Goal: Task Accomplishment & Management: Use online tool/utility

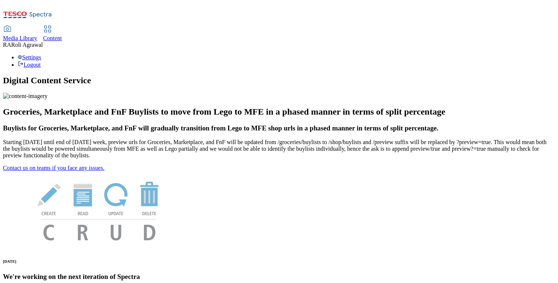
click at [62, 35] on span "Content" at bounding box center [52, 38] width 19 height 6
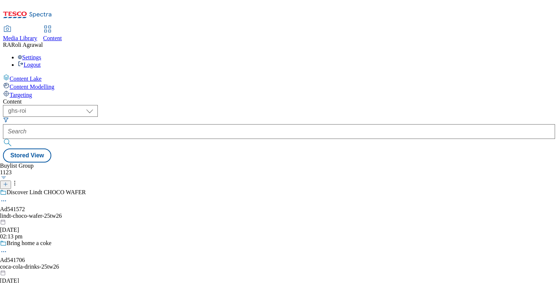
click at [53, 90] on div "Targeting" at bounding box center [279, 94] width 552 height 8
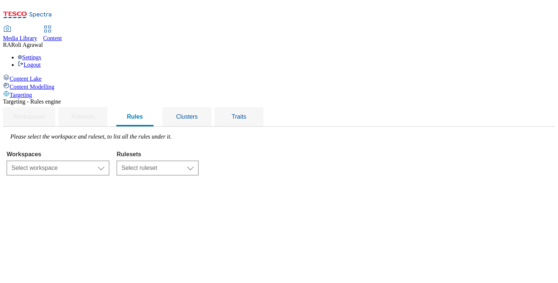
click at [146, 121] on div "Targeting - Rules engine Workspaces Rulesets Rules Clusters Traits Please selec…" at bounding box center [279, 136] width 552 height 77
click at [109, 161] on select "Select workspace Content" at bounding box center [58, 168] width 103 height 15
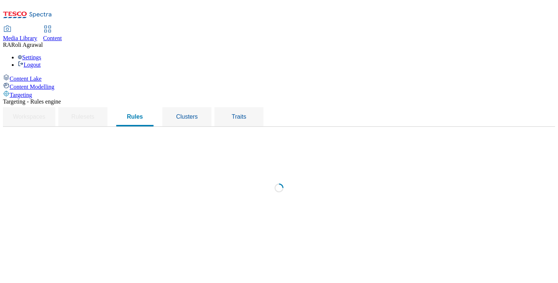
select select "f510054f-adaa-4692-b570-80fa3897127a"
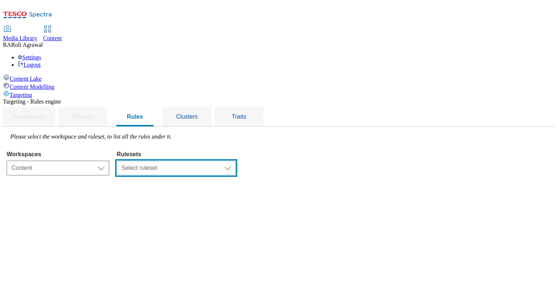
click at [221, 161] on select "Select ruleset ghs-uk" at bounding box center [176, 168] width 119 height 15
select select "48eb89cc-c22c-49b3-9be3-6f8cd5821d05"
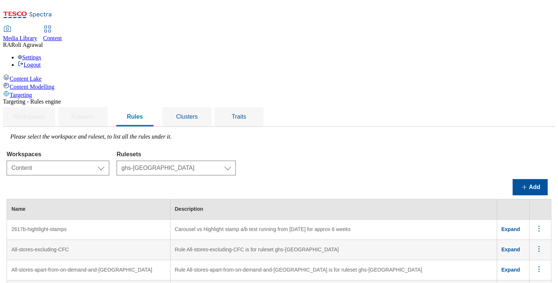
scroll to position [37, 0]
click at [535, 179] on button "Add" at bounding box center [529, 187] width 35 height 16
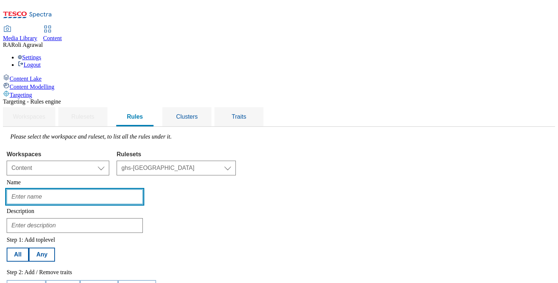
click at [143, 190] on input "text" at bounding box center [75, 197] width 136 height 15
type input "Rules for Segment"
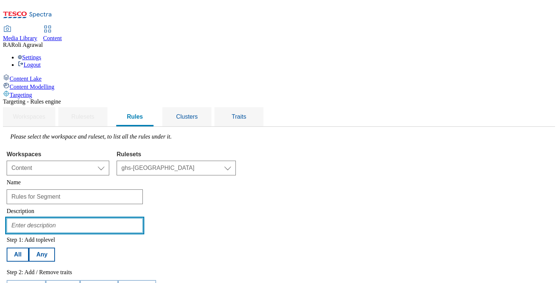
click at [143, 218] on input "text" at bounding box center [75, 225] width 136 height 15
type input "Click and Collect trial for 35 stores"
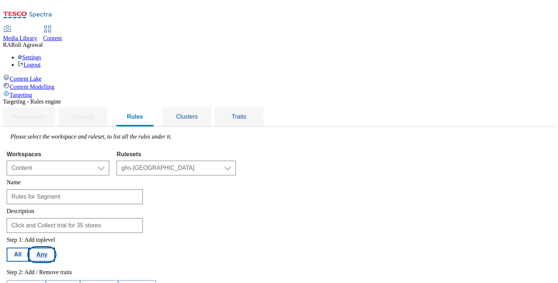
click at [55, 248] on button "Any" at bounding box center [42, 255] width 26 height 14
click at [46, 280] on button "Add trait" at bounding box center [26, 287] width 39 height 14
select select "profileSegments"
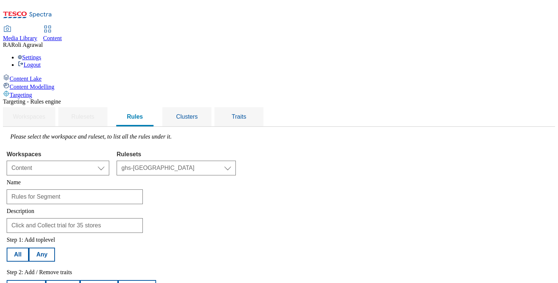
select select "equals"
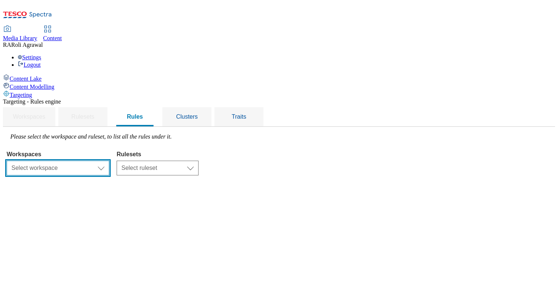
click at [109, 161] on select "Select workspace Content" at bounding box center [58, 168] width 103 height 15
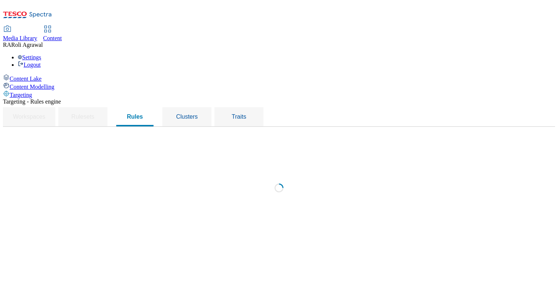
select select "f510054f-adaa-4692-b570-80fa3897127a"
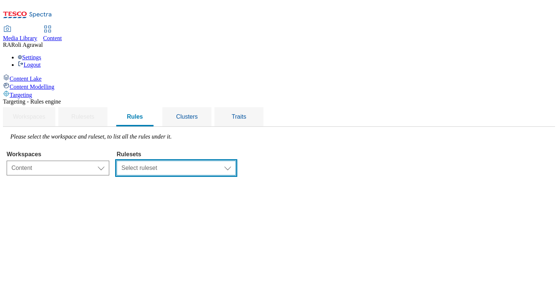
click at [233, 161] on select "Select ruleset ghs-[GEOGRAPHIC_DATA]" at bounding box center [176, 168] width 119 height 15
select select "48eb89cc-c22c-49b3-9be3-6f8cd5821d05"
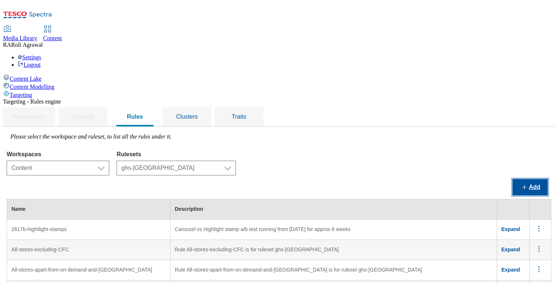
click at [533, 179] on button "Add" at bounding box center [529, 187] width 35 height 16
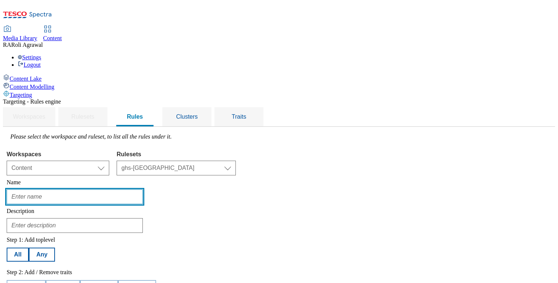
click at [143, 190] on input "text" at bounding box center [75, 197] width 136 height 15
type input "Rules for Segment"
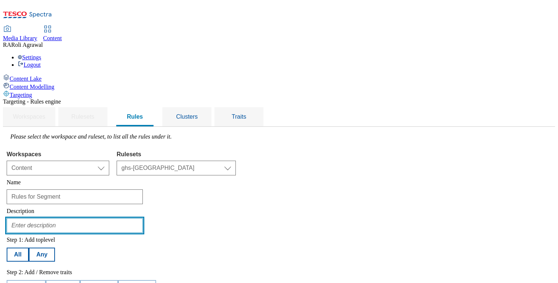
click at [143, 218] on input "text" at bounding box center [75, 225] width 136 height 15
type input "Click and Collect trial for 35 stores"
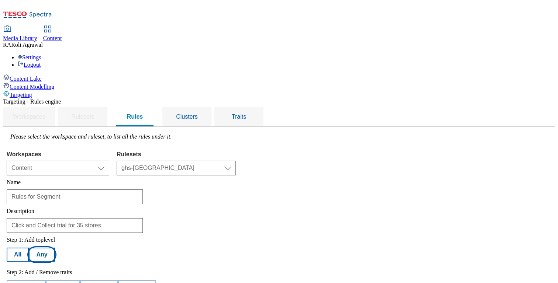
click at [55, 248] on button "Any" at bounding box center [42, 255] width 26 height 14
click at [46, 280] on button "Add trait" at bounding box center [26, 287] width 39 height 14
select select "profileSegments"
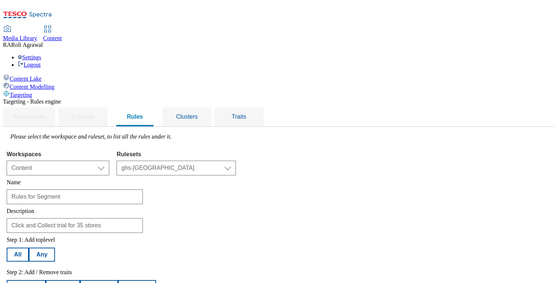
select select "equals"
